Goal: Check status: Check status

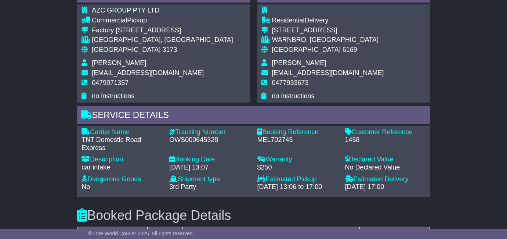
scroll to position [501, 0]
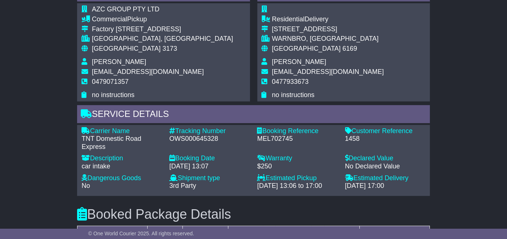
click at [185, 143] on div "OWS000645328" at bounding box center [209, 139] width 80 height 8
copy div "OWS000645328"
click at [83, 151] on div "TNT Domestic Road Express" at bounding box center [122, 143] width 80 height 16
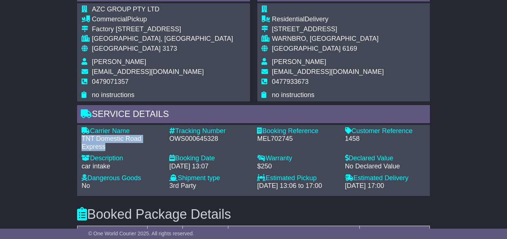
click at [83, 151] on div "TNT Domestic Road Express" at bounding box center [122, 143] width 80 height 16
drag, startPoint x: 83, startPoint y: 151, endPoint x: 93, endPoint y: 154, distance: 10.1
click at [93, 151] on div "TNT Domestic Road Express" at bounding box center [122, 143] width 80 height 16
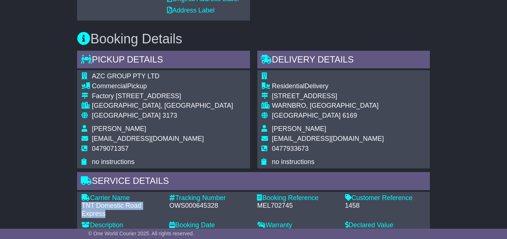
scroll to position [300, 0]
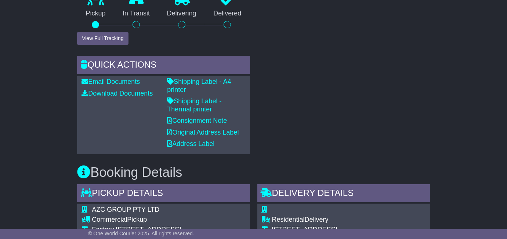
click at [227, 94] on p "Shipping Label - A4 printer" at bounding box center [206, 86] width 78 height 16
click at [226, 93] on link "Shipping Label - A4 printer" at bounding box center [199, 85] width 64 height 15
